Goal: Task Accomplishment & Management: Use online tool/utility

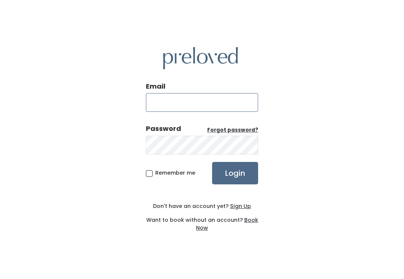
type input "[DOMAIN_NAME][EMAIL_ADDRESS][DOMAIN_NAME]"
click at [235, 181] on input "Login" at bounding box center [235, 173] width 46 height 22
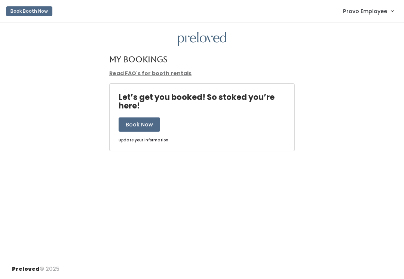
click at [376, 8] on span "Provo Employee" at bounding box center [365, 11] width 44 height 8
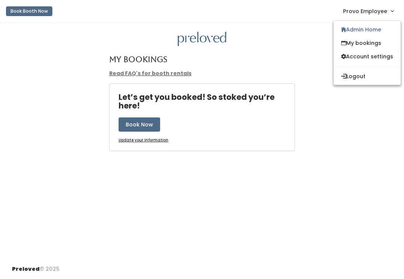
click at [370, 28] on link "Admin Home" at bounding box center [367, 29] width 67 height 13
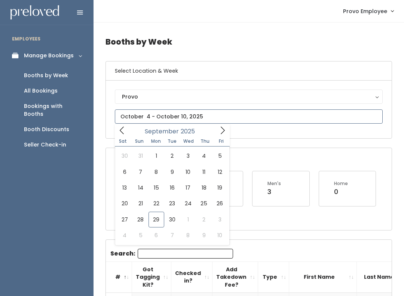
type input "September 27 to October 3"
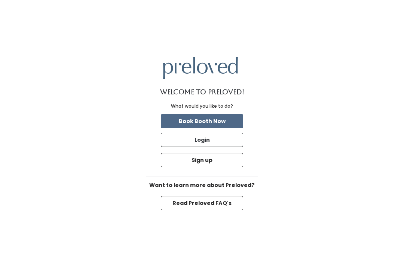
click at [225, 147] on button "Login" at bounding box center [202, 140] width 82 height 14
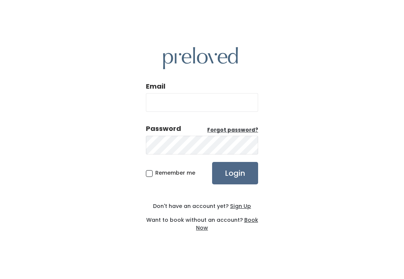
click at [217, 112] on input "Email" at bounding box center [202, 102] width 112 height 19
type input "[DOMAIN_NAME][EMAIL_ADDRESS][DOMAIN_NAME]"
click at [235, 181] on input "Login" at bounding box center [235, 173] width 46 height 22
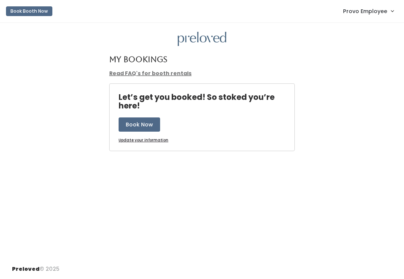
click at [378, 14] on span "Provo Employee" at bounding box center [365, 11] width 44 height 8
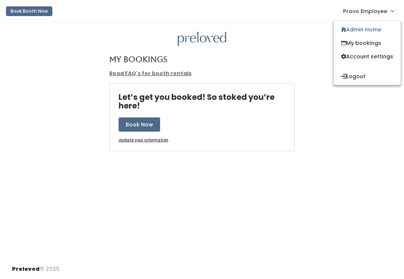
click at [370, 30] on link "Admin Home" at bounding box center [367, 29] width 67 height 13
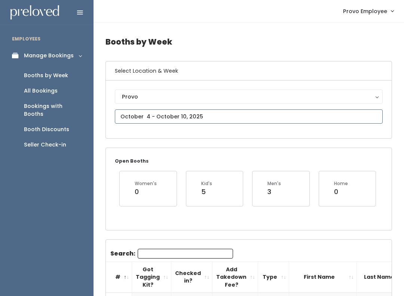
click at [238, 115] on input "text" at bounding box center [249, 116] width 268 height 14
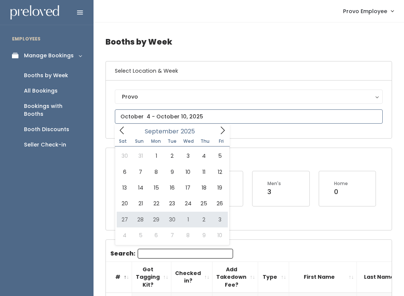
type input "September 27 to October 3"
